Goal: Task Accomplishment & Management: Use online tool/utility

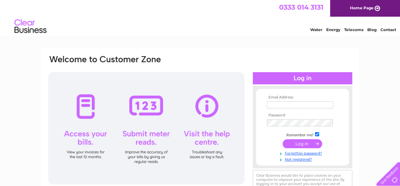
type input "beecleaner@hotmail.co.uk"
click at [309, 143] on input "submit" at bounding box center [301, 143] width 39 height 9
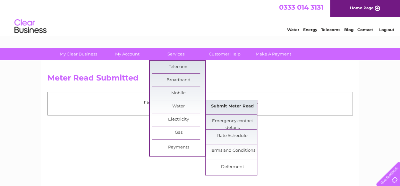
click at [219, 106] on link "Submit Meter Read" at bounding box center [232, 106] width 53 height 13
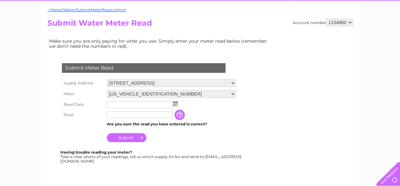
scroll to position [61, 0]
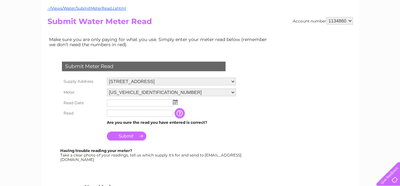
click at [175, 102] on img at bounding box center [175, 101] width 5 height 5
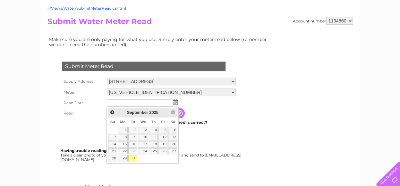
click at [132, 157] on link "30" at bounding box center [132, 158] width 9 height 6
type input "[DATE]"
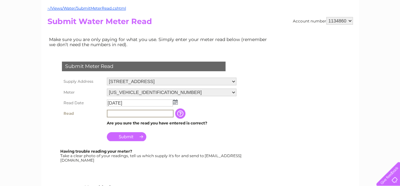
click at [113, 113] on input "text" at bounding box center [140, 114] width 67 height 8
type input "6156"
click at [138, 138] on input "Submit" at bounding box center [126, 136] width 39 height 9
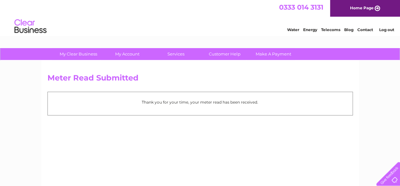
click at [390, 29] on link "Log out" at bounding box center [386, 29] width 15 height 5
